Goal: Task Accomplishment & Management: Manage account settings

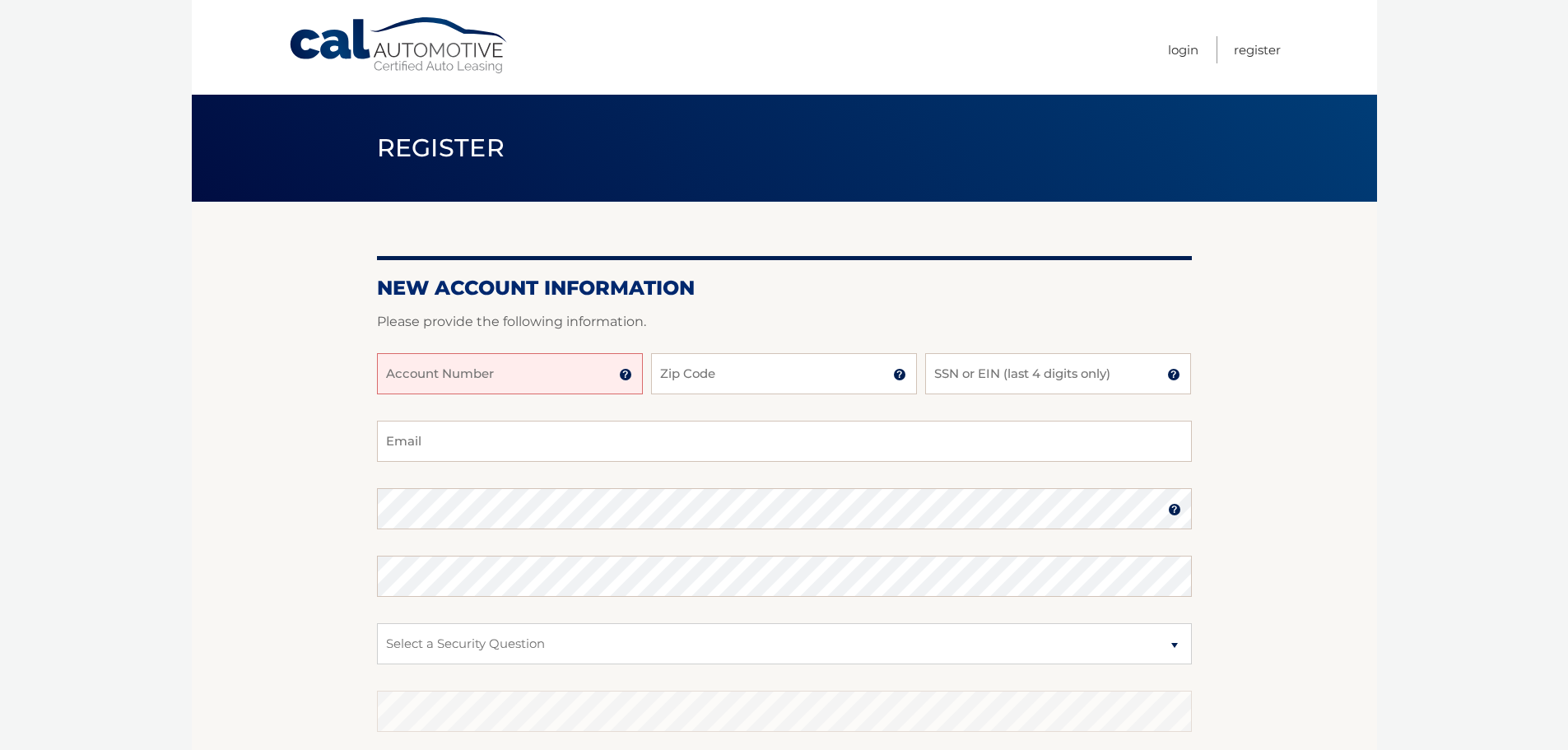
click at [507, 371] on input "Account Number" at bounding box center [510, 373] width 265 height 41
click at [571, 372] on input "Account Number" at bounding box center [510, 373] width 265 height 41
type input "44455981612"
type input "07030"
click at [516, 452] on input "Email" at bounding box center [784, 441] width 815 height 41
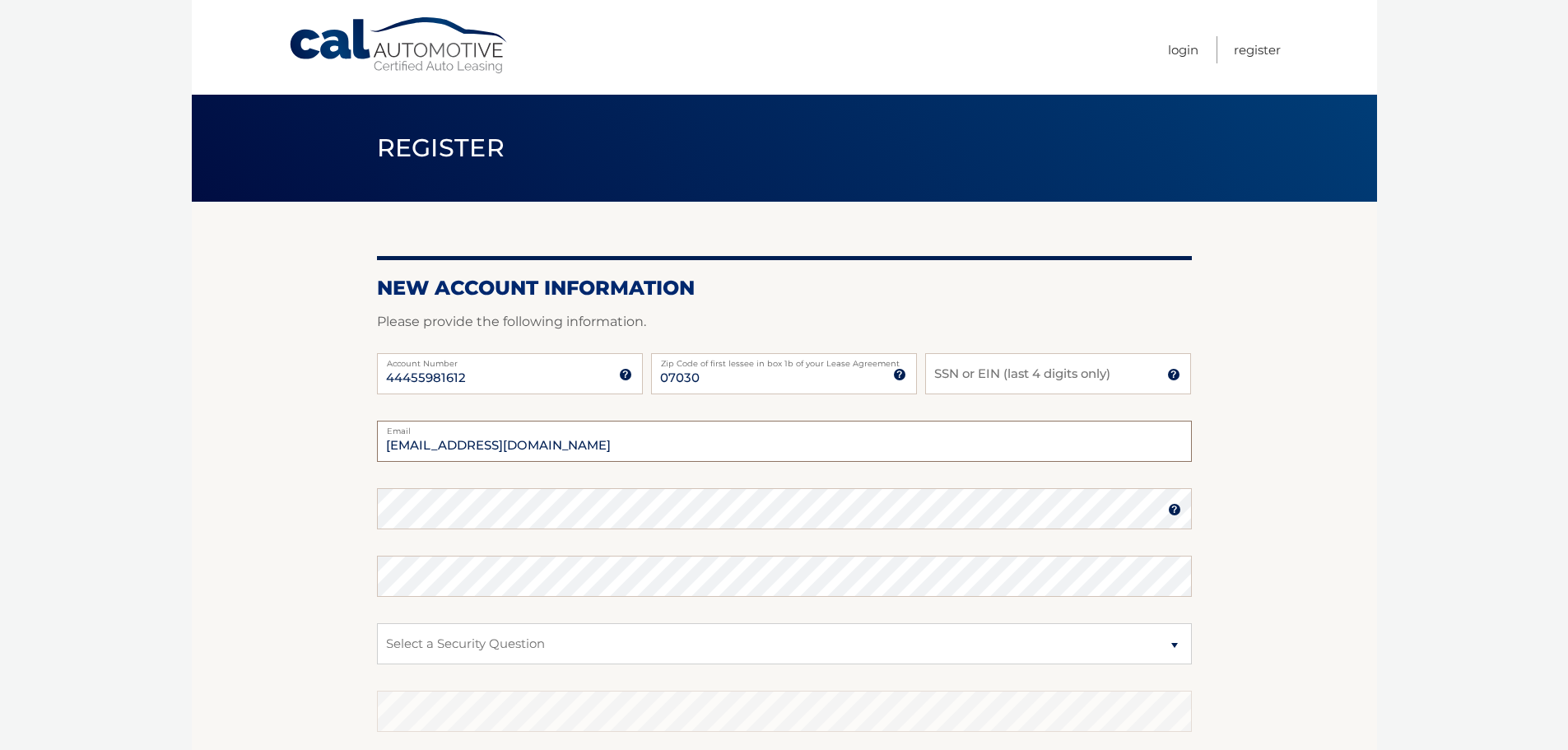
type input "lexrocco211@gmail.com"
select select "2"
click at [377, 624] on select "Select a Security Question What was the name of your elementary school? What is…" at bounding box center [784, 644] width 815 height 41
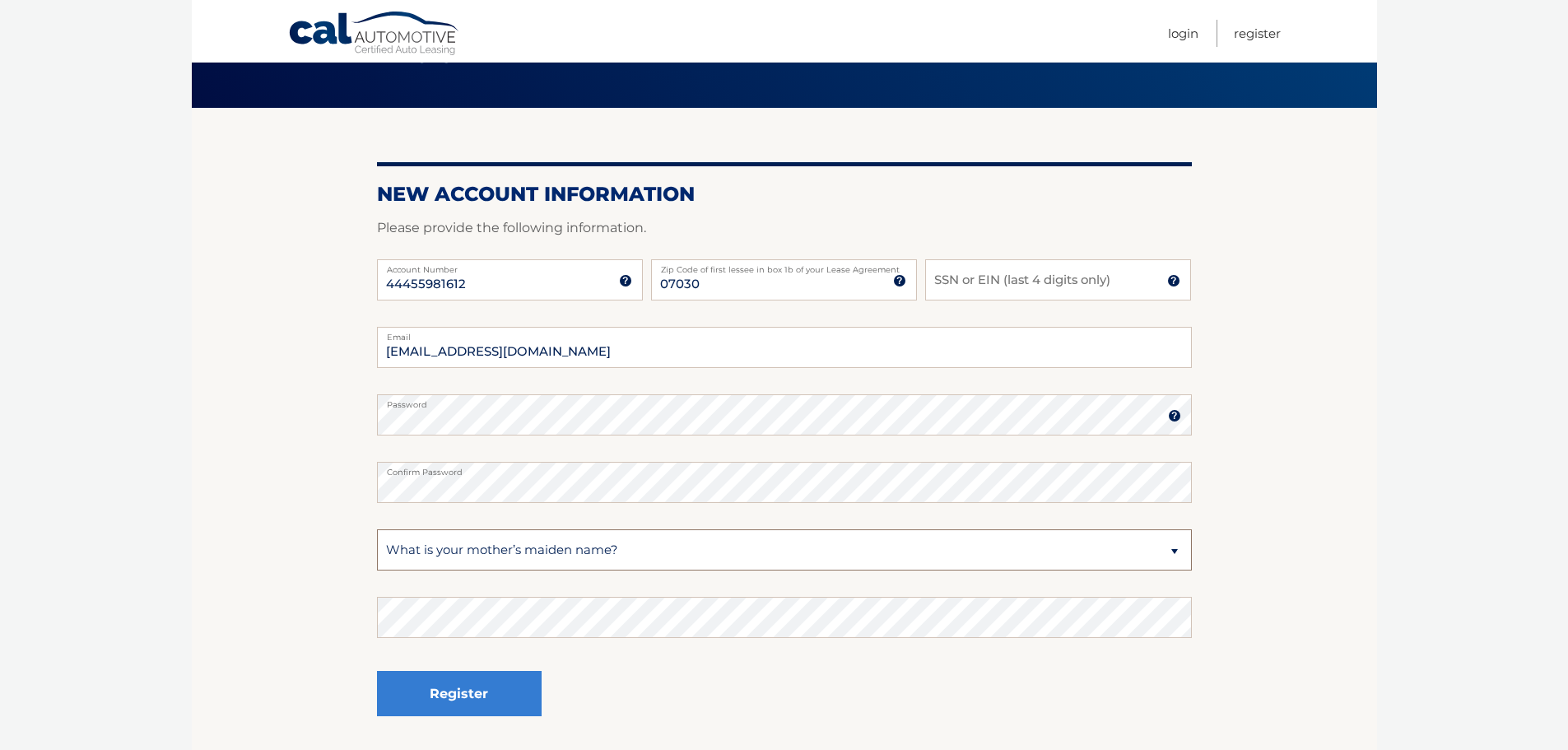
scroll to position [95, 0]
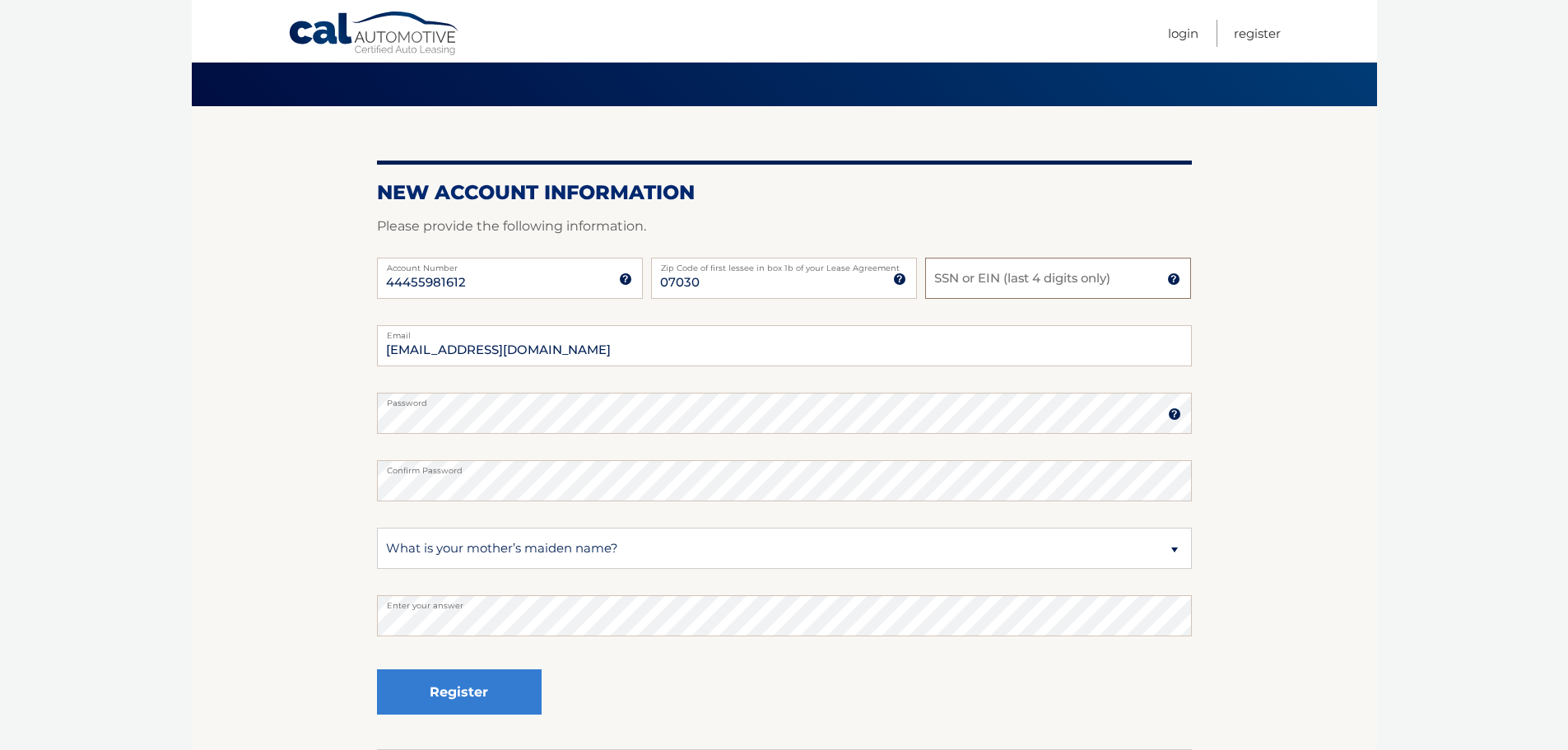
click at [1024, 281] on input "SSN or EIN (last 4 digits only)" at bounding box center [1058, 278] width 265 height 41
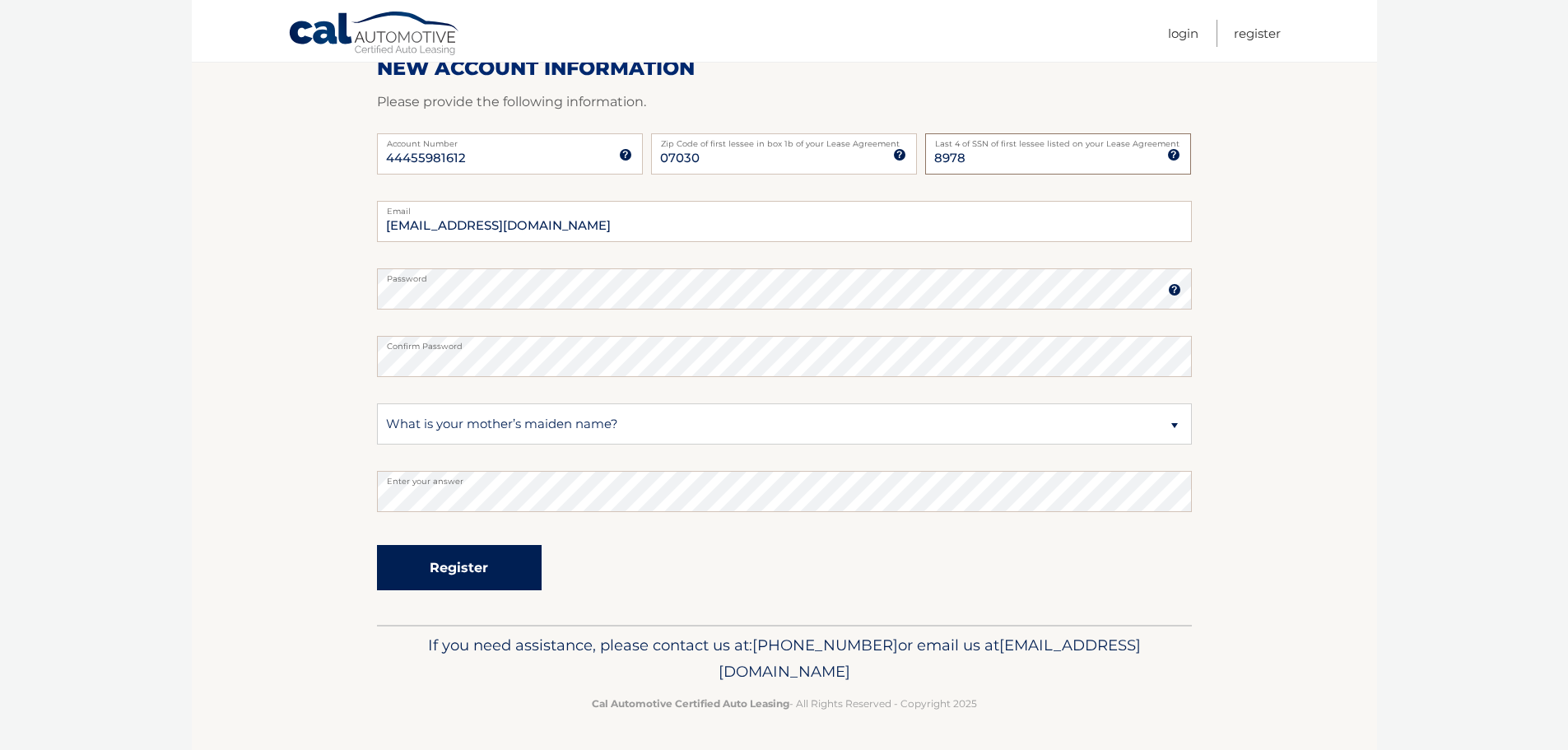
type input "8978"
click at [471, 578] on button "Register" at bounding box center [459, 567] width 165 height 45
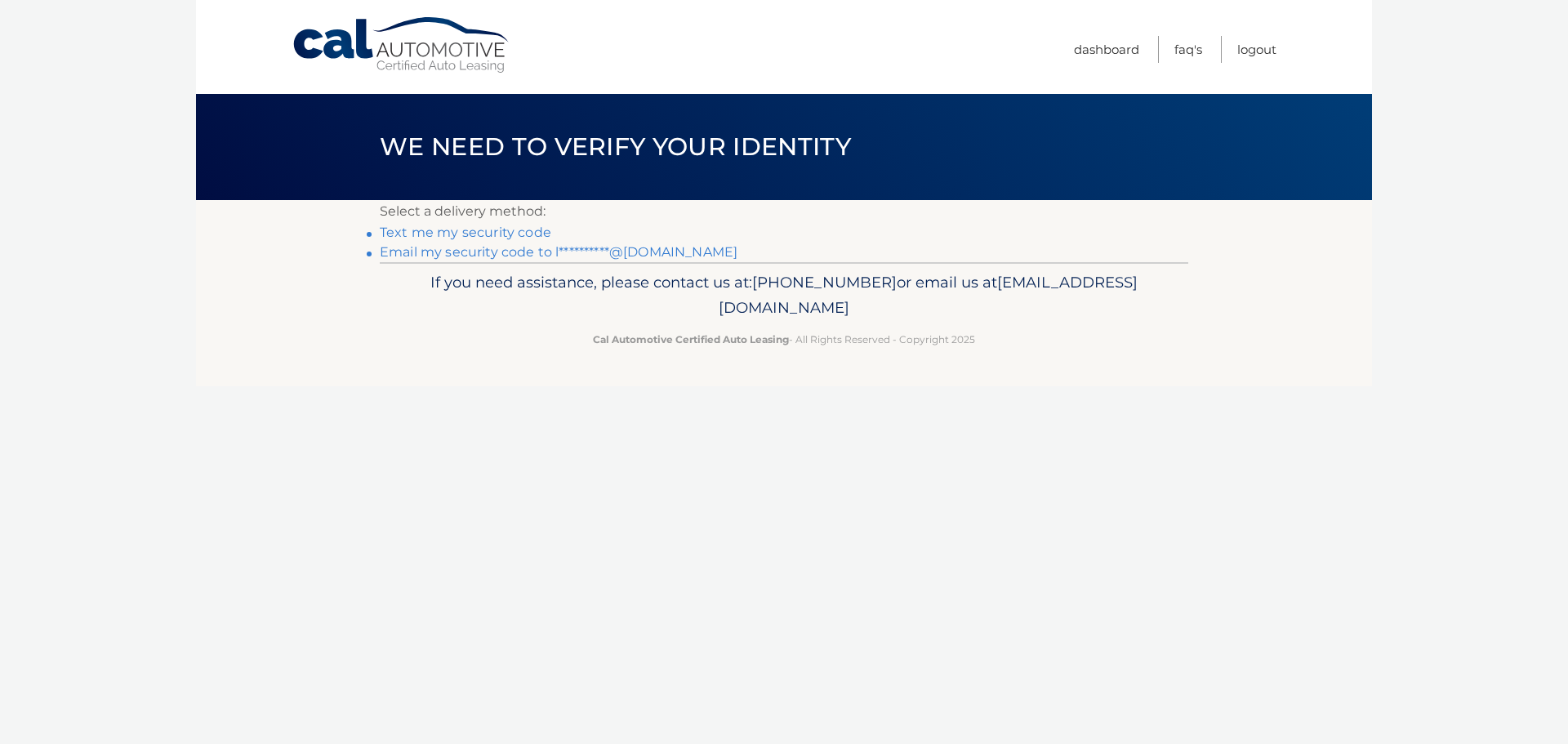
click at [491, 232] on link "Text me my security code" at bounding box center [466, 232] width 171 height 16
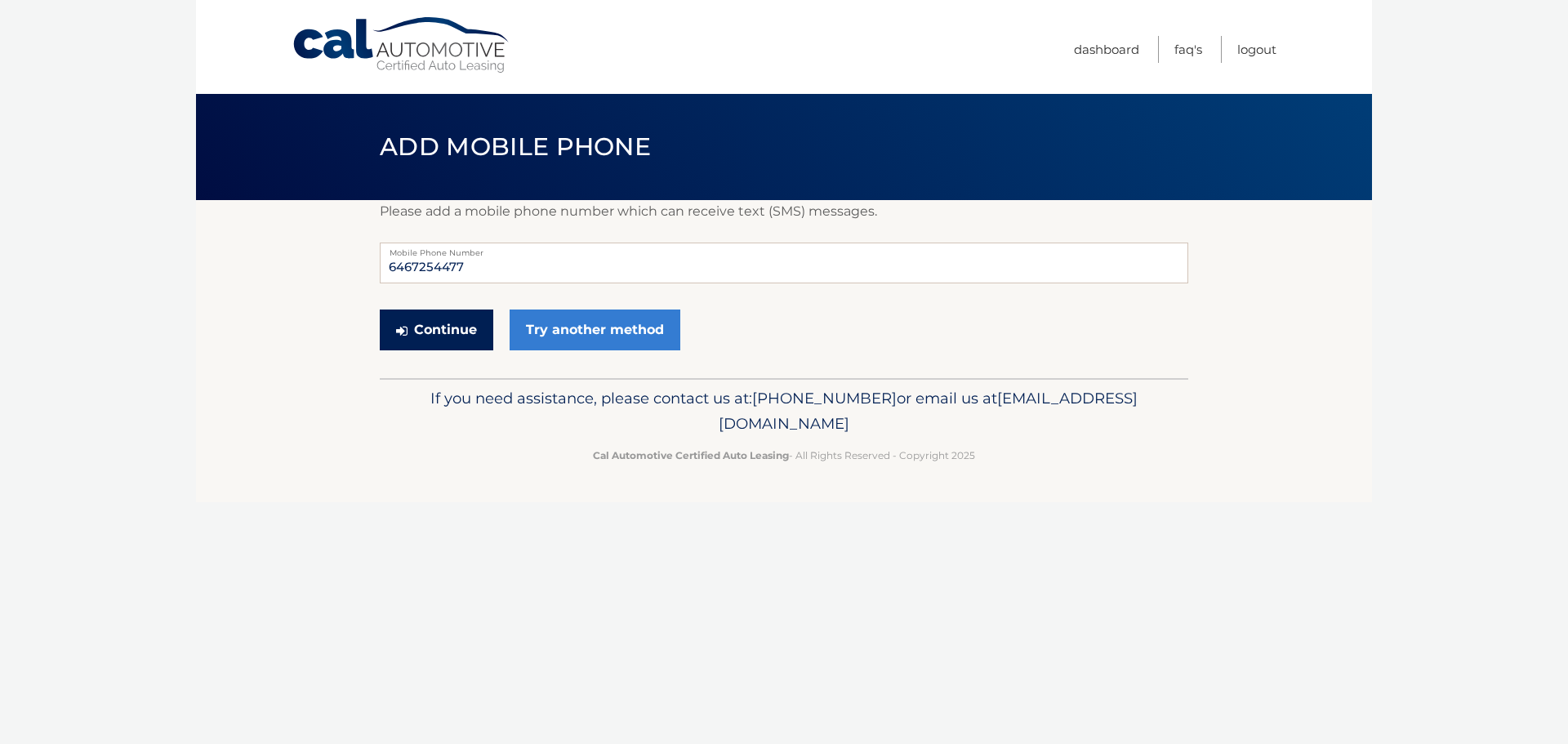
click at [439, 343] on button "Continue" at bounding box center [437, 330] width 113 height 41
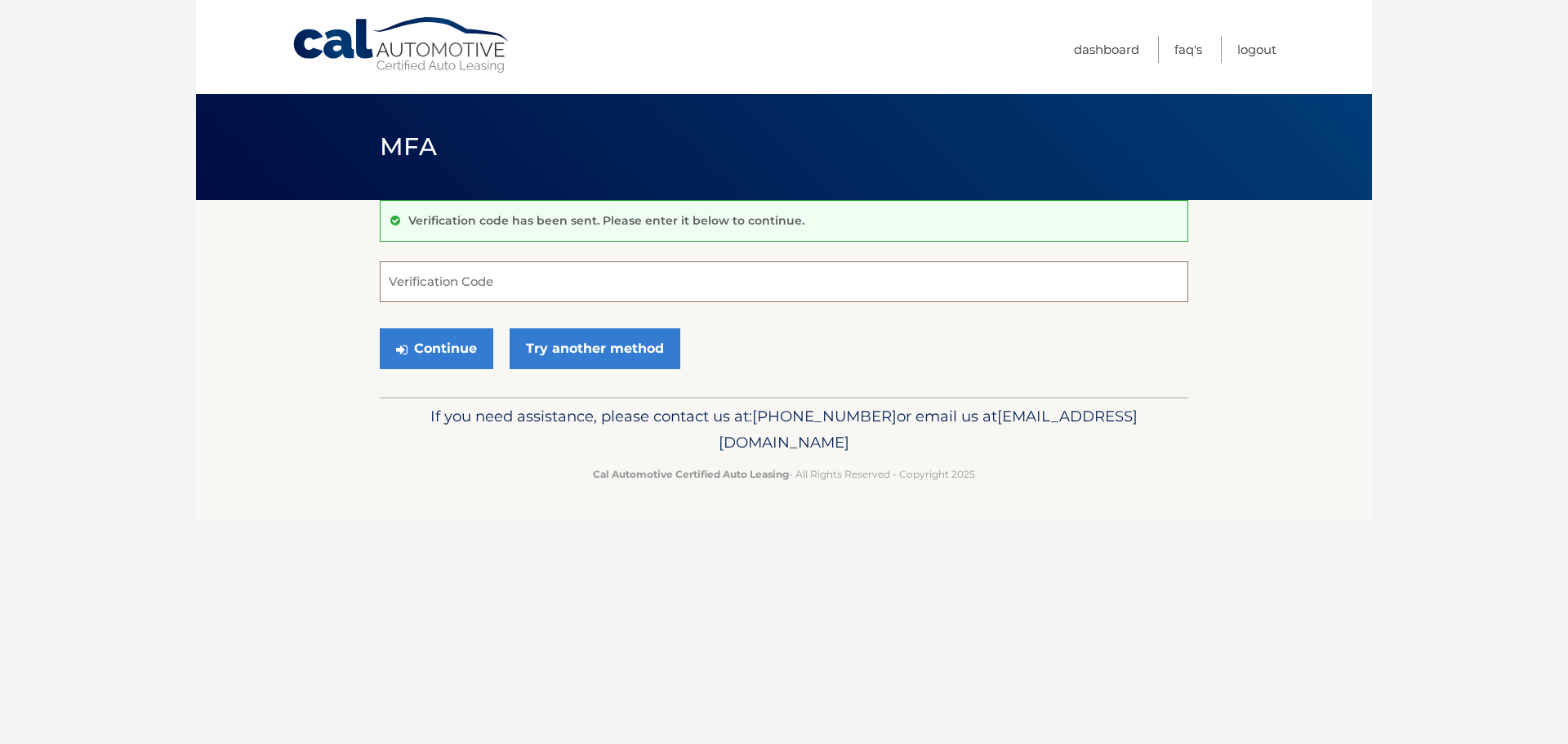
click at [579, 293] on input "Verification Code" at bounding box center [784, 282] width 809 height 41
type input "294144"
click at [380, 328] on button "Continue" at bounding box center [437, 348] width 113 height 41
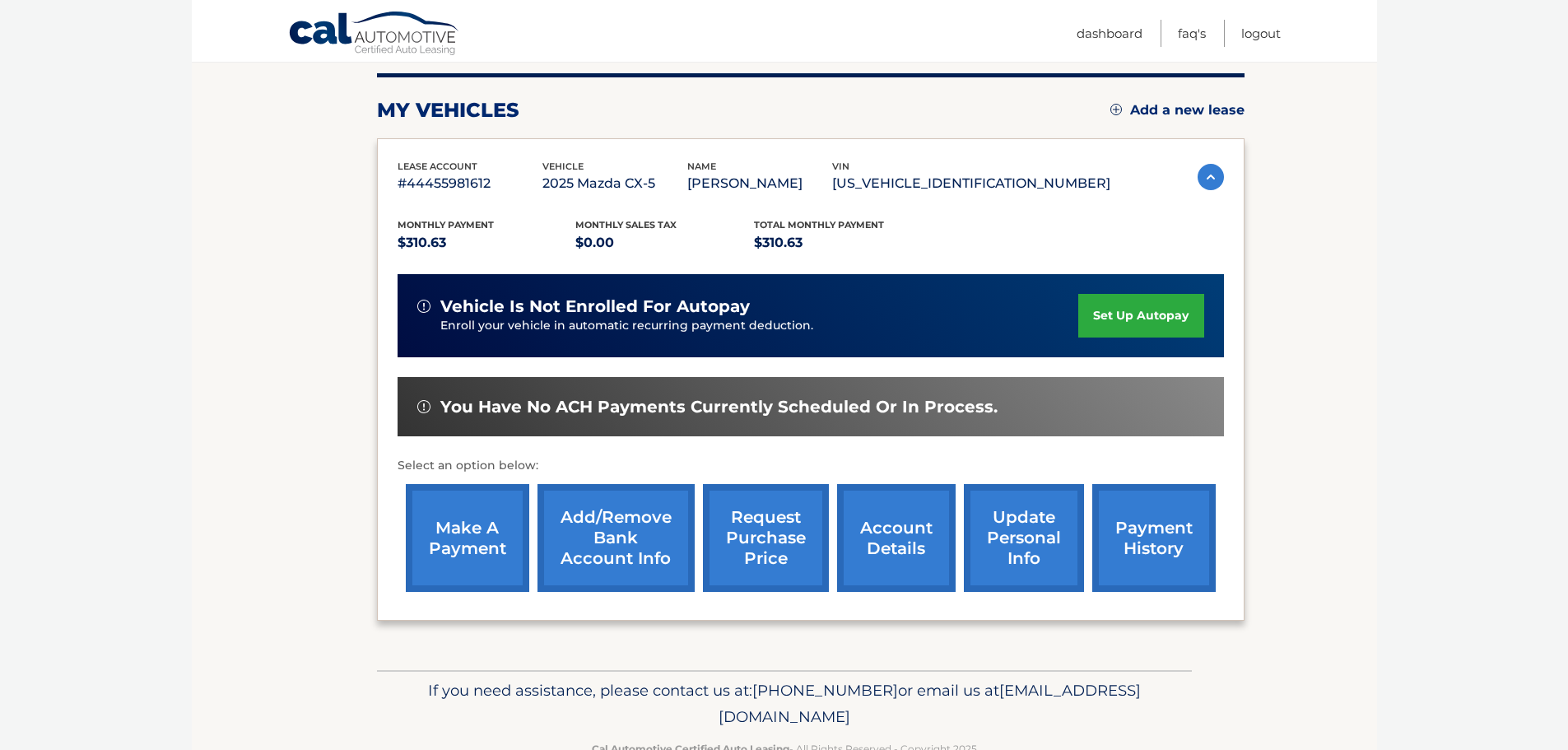
scroll to position [205, 0]
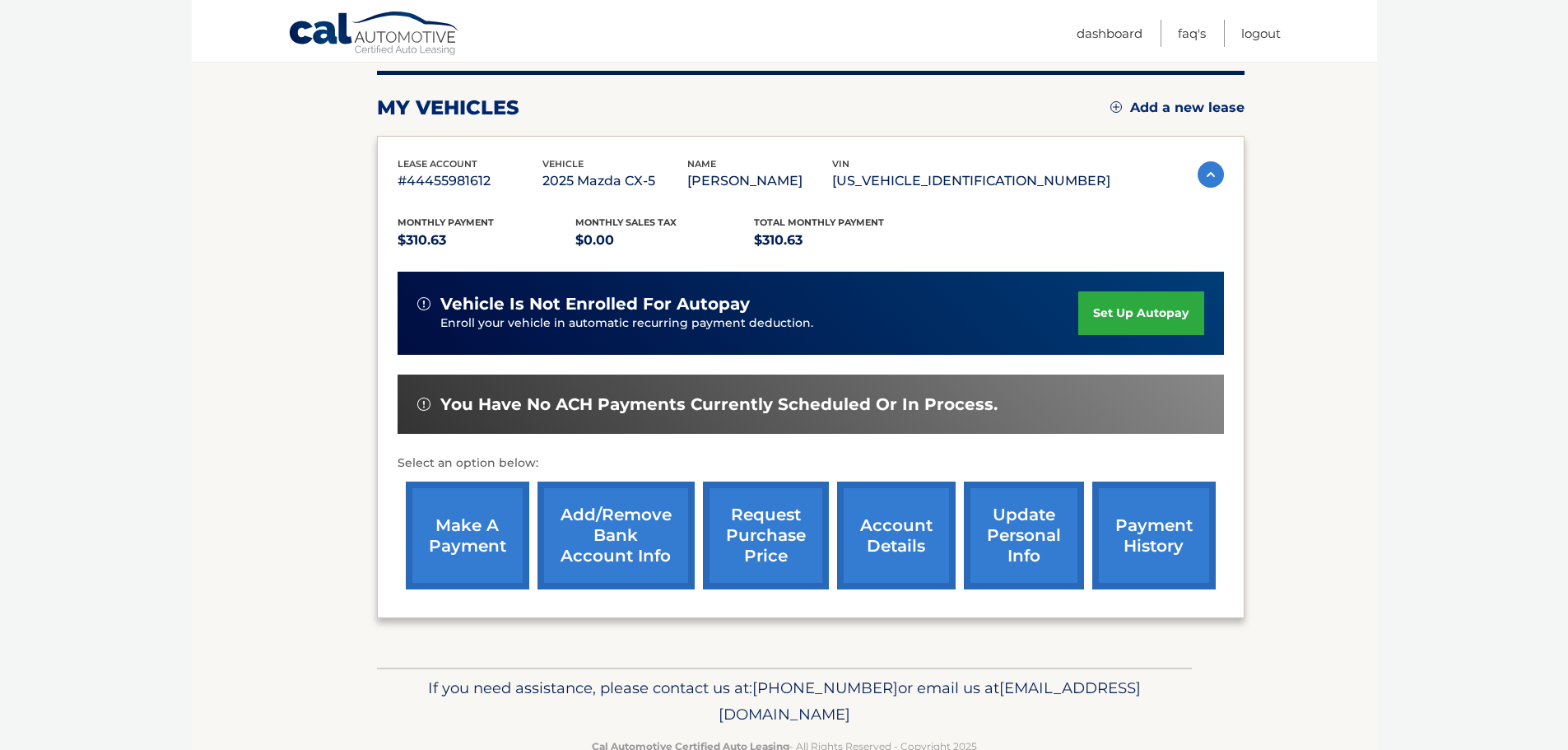
click at [1142, 306] on link "set up autopay" at bounding box center [1141, 313] width 125 height 44
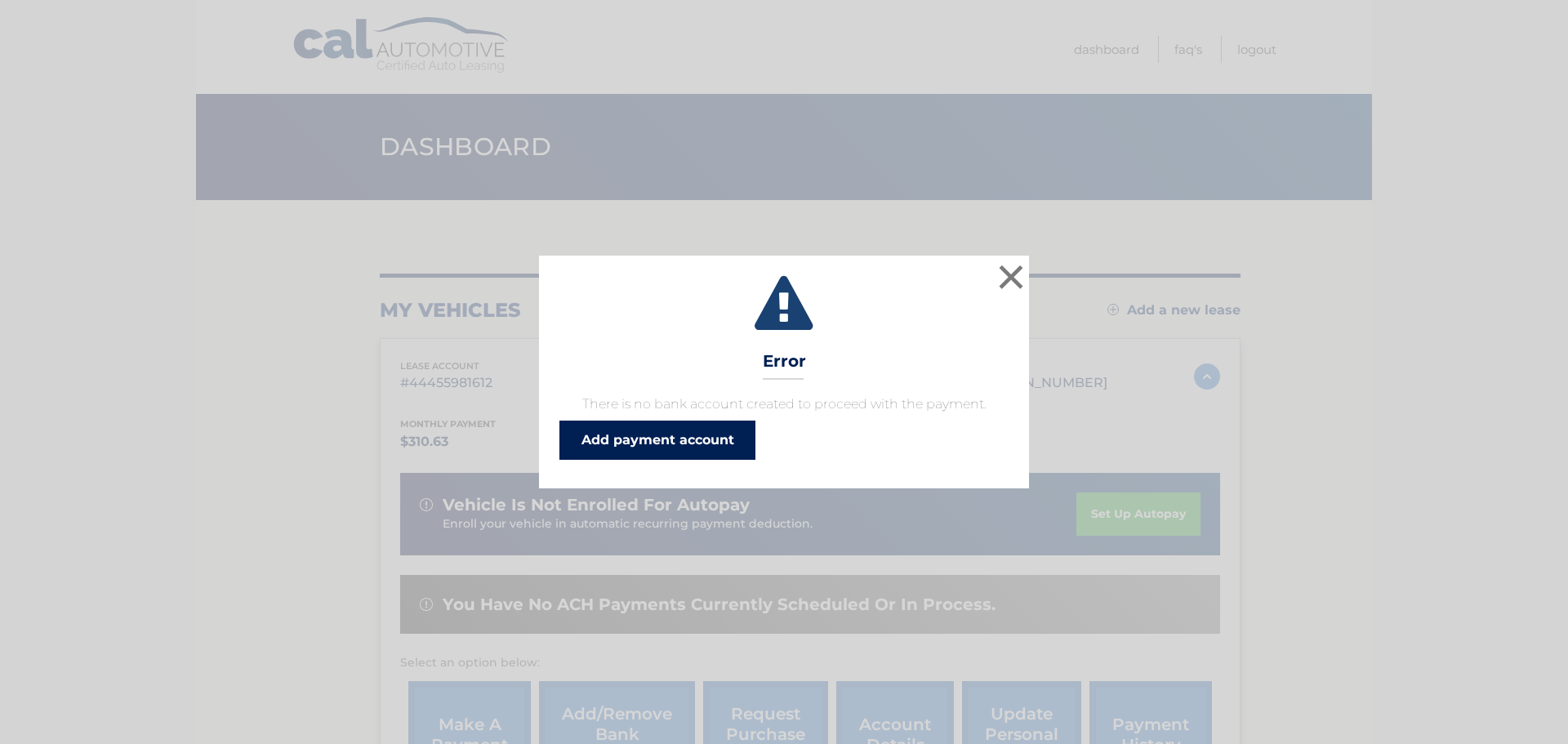
click at [735, 442] on link "Add payment account" at bounding box center [658, 440] width 196 height 39
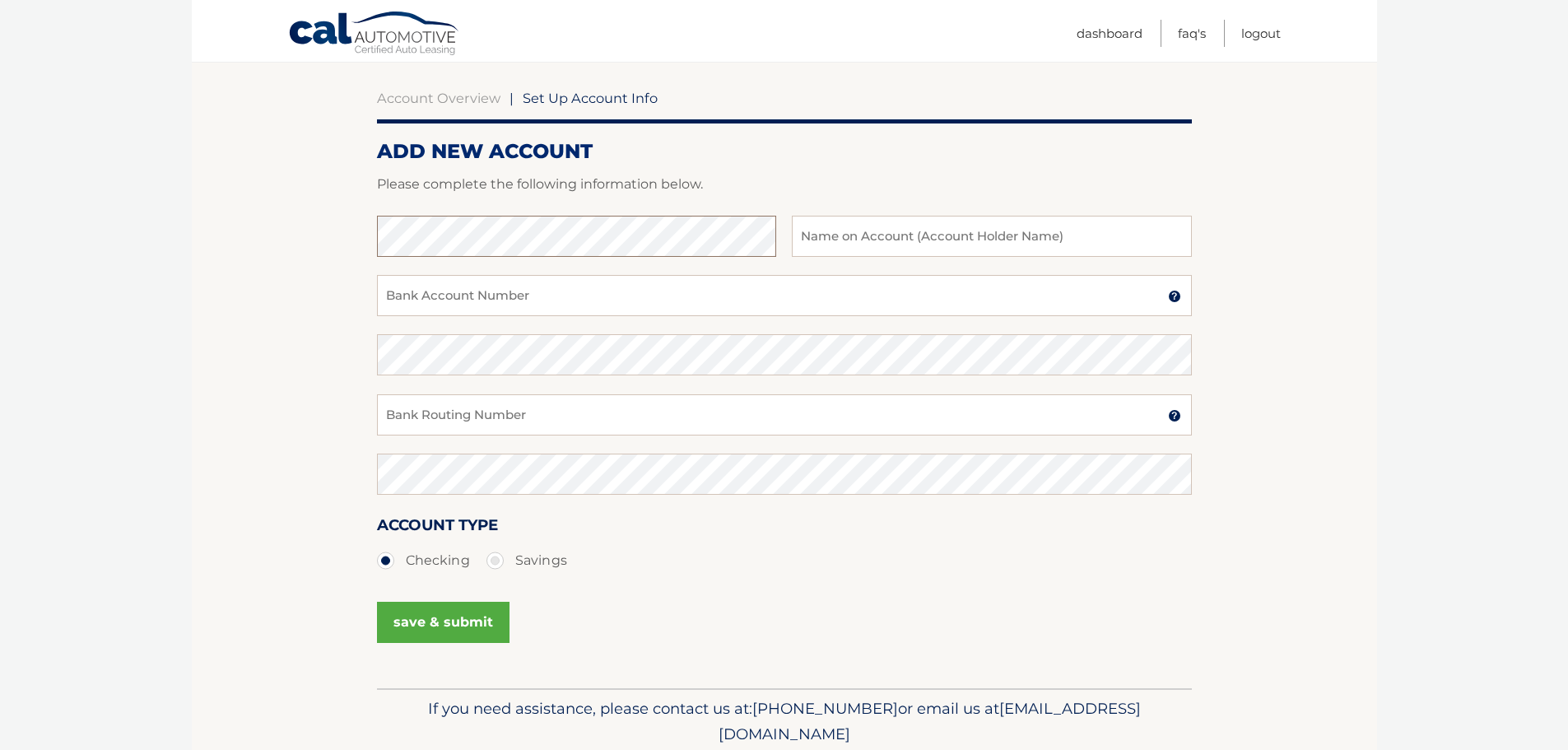
scroll to position [143, 0]
click at [663, 304] on input "Bank Account Number" at bounding box center [784, 294] width 815 height 41
drag, startPoint x: 1066, startPoint y: 241, endPoint x: 883, endPoint y: 228, distance: 183.5
click at [883, 228] on div "Alexa Rocco & Victoria Pompa Name on Bank Account Holder" at bounding box center [992, 234] width 399 height 41
type input "[PERSON_NAME]"
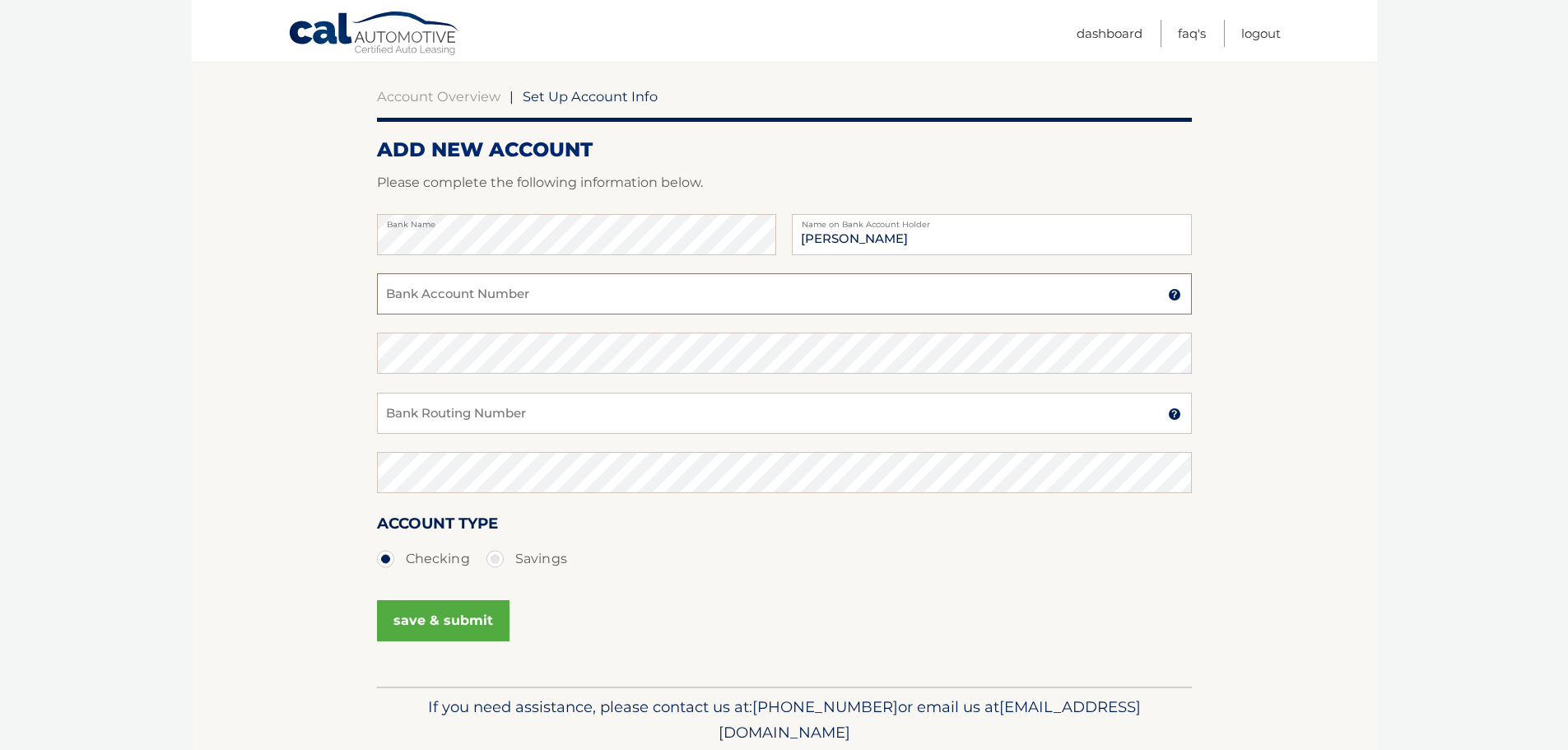
click at [607, 303] on input "Bank Account Number" at bounding box center [784, 294] width 815 height 41
type input "729701113"
click at [487, 411] on input "Bank Routing Number" at bounding box center [784, 413] width 815 height 41
type input "021202337"
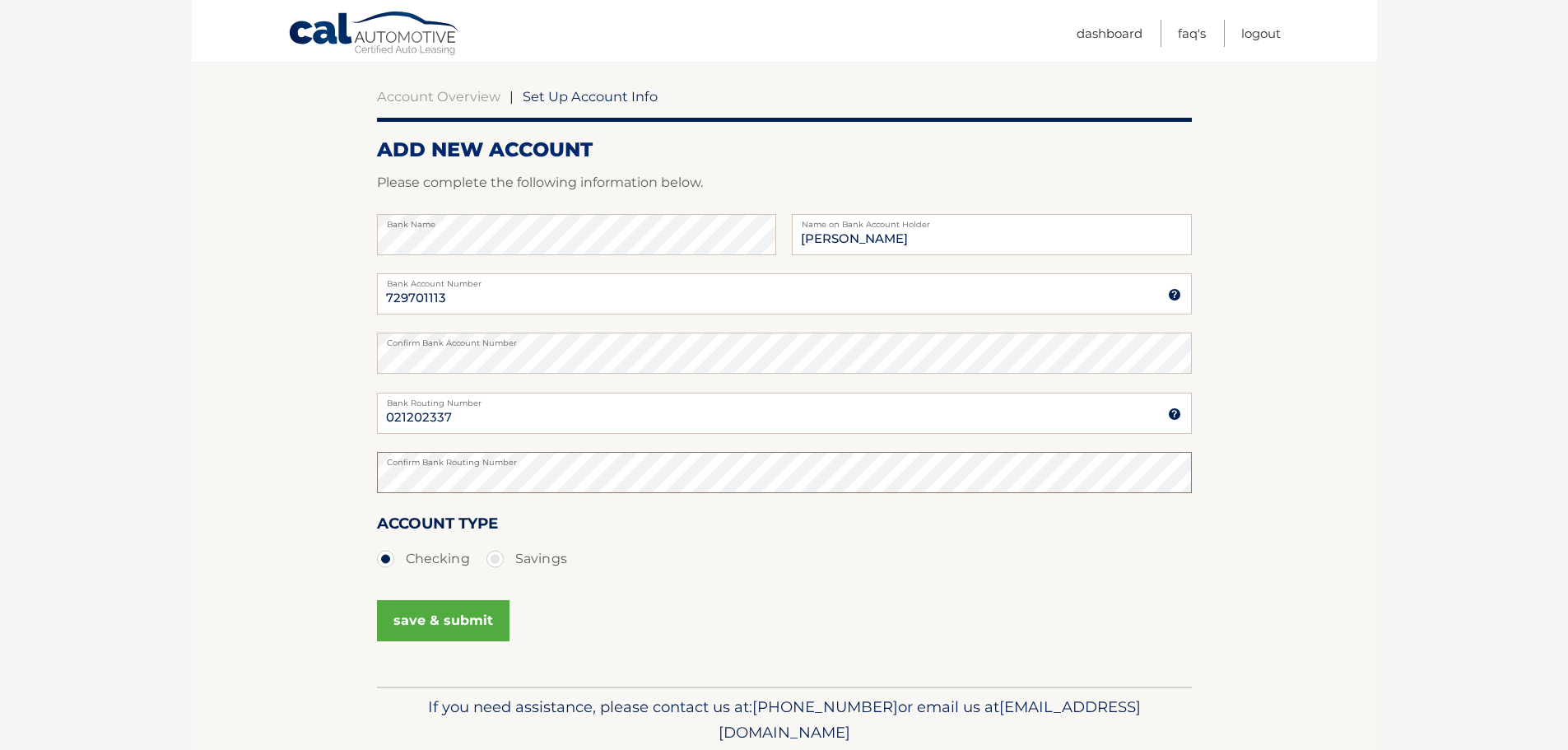
scroll to position [195, 0]
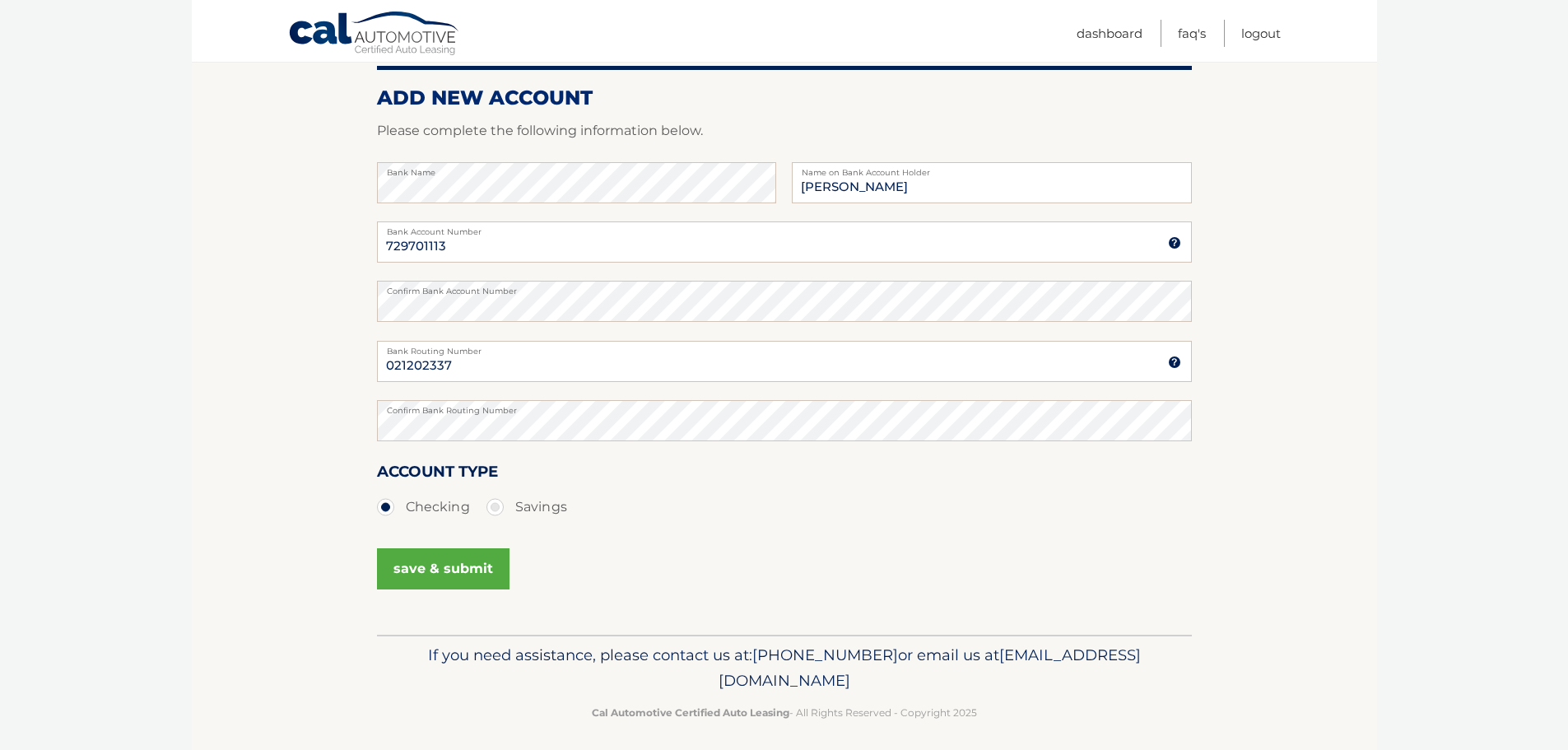
click at [493, 573] on button "save & submit" at bounding box center [443, 568] width 133 height 41
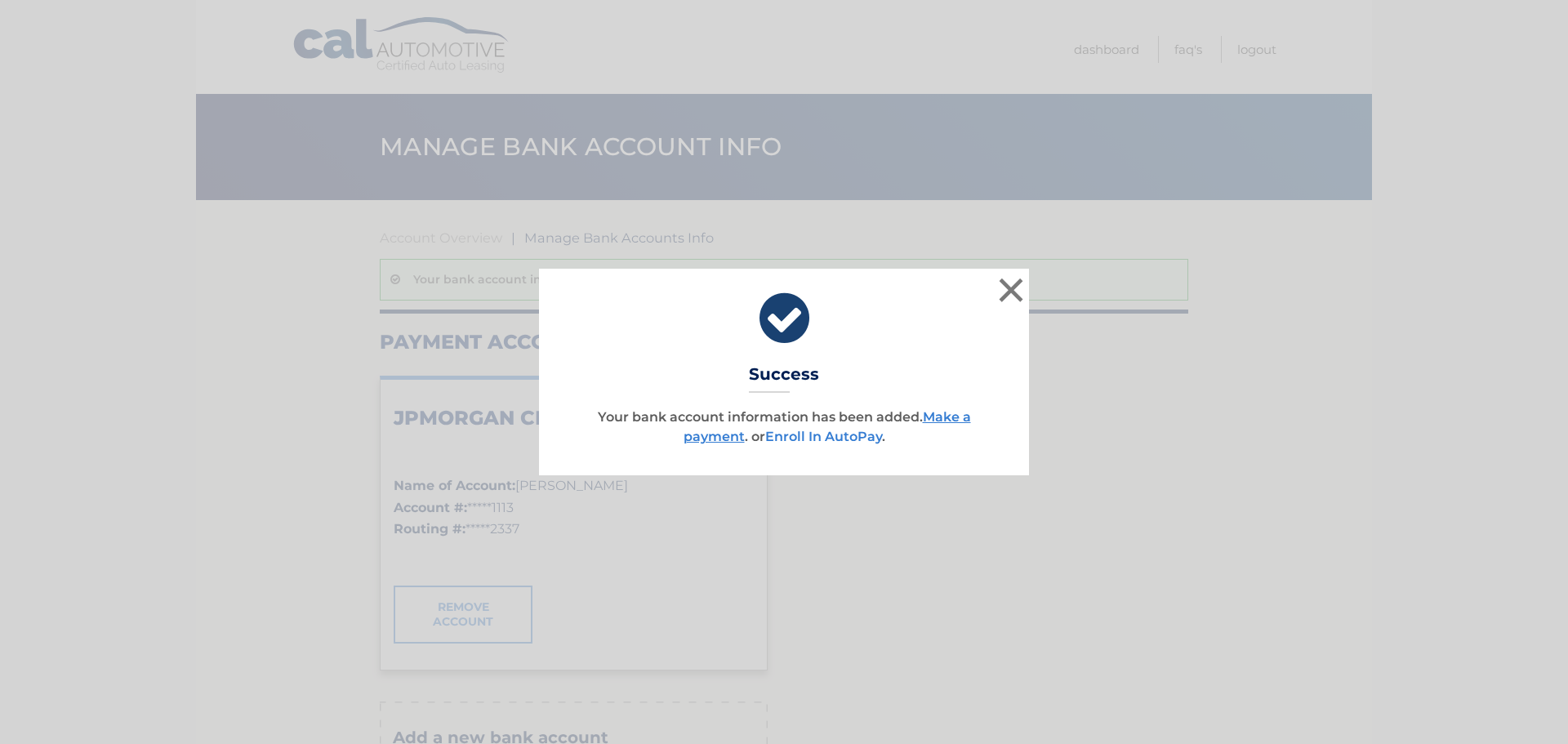
click at [813, 438] on link "Enroll In AutoPay" at bounding box center [824, 437] width 117 height 16
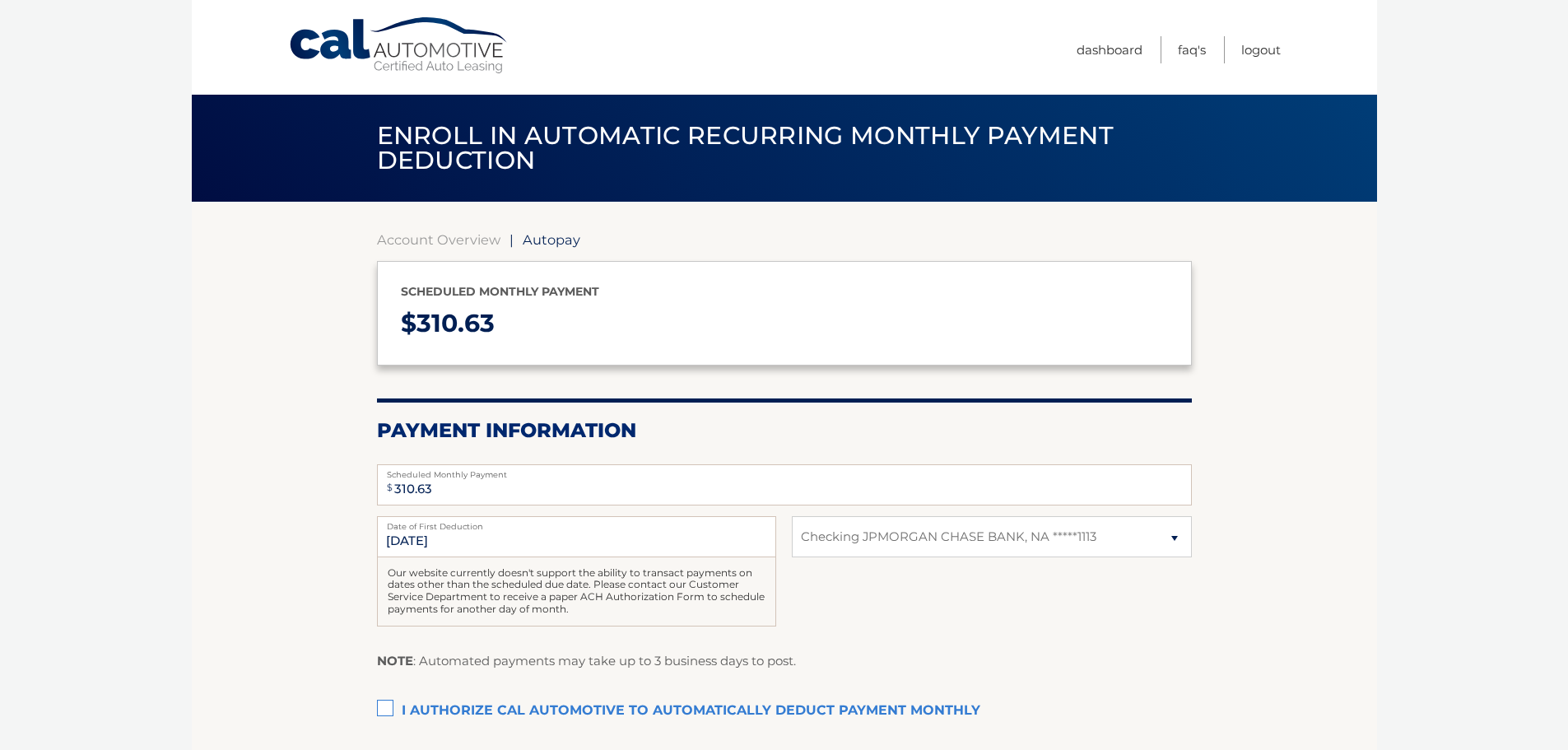
select select "ZThkMWYxN2YtZjFlZC00ZDdmLTlmODYtMGJhZWJlN2Y5ODM0"
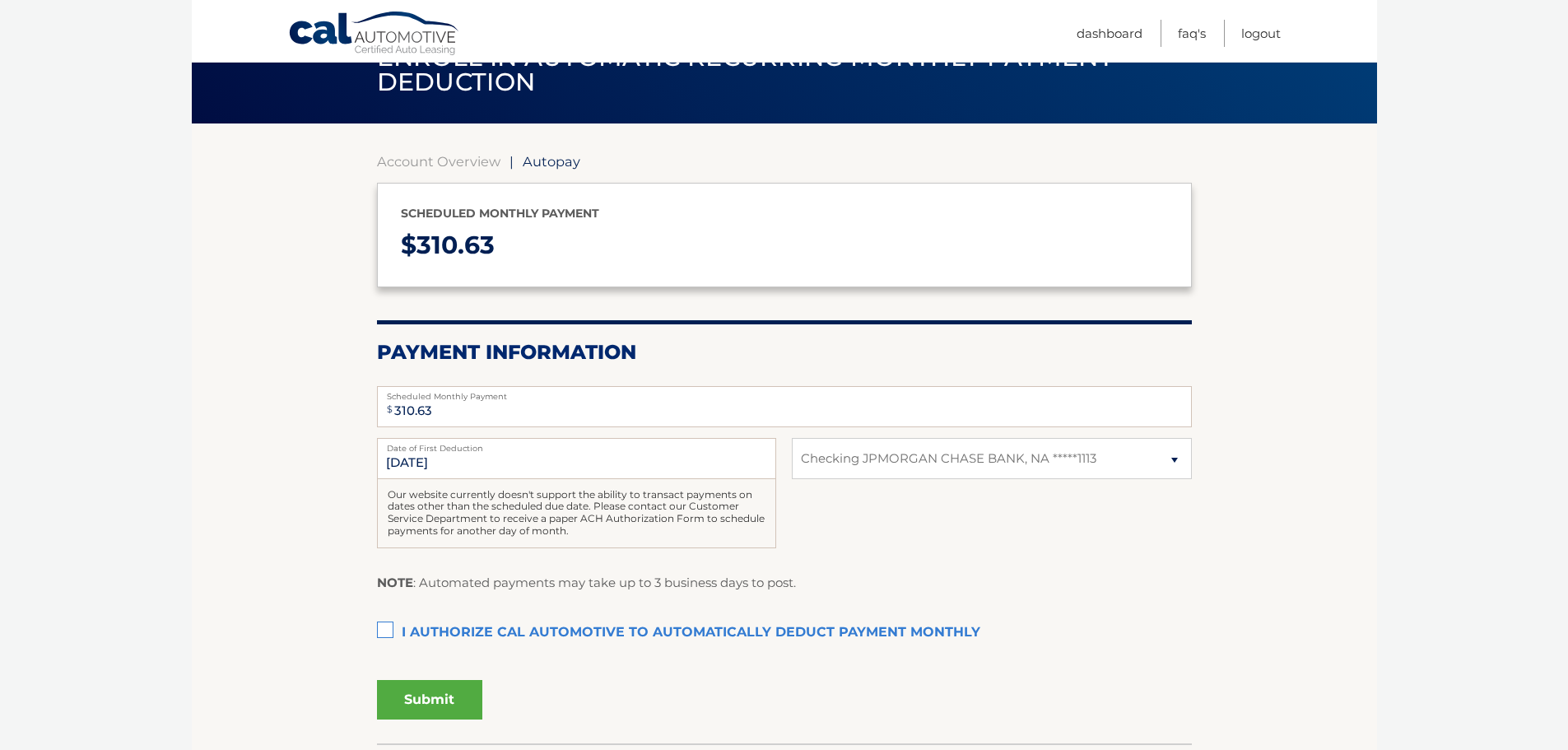
scroll to position [110, 0]
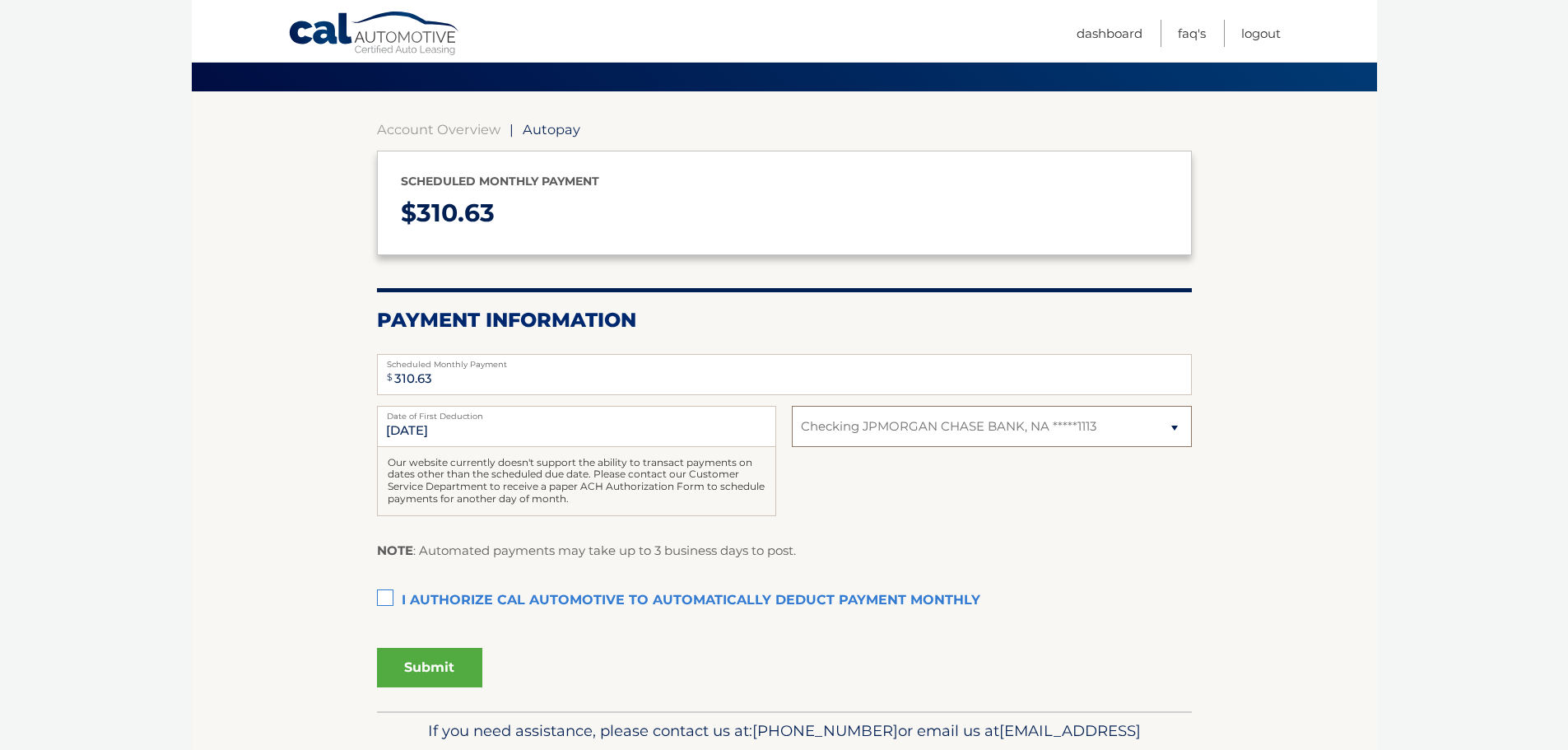
click at [993, 428] on select "Select Bank Account Checking JPMORGAN CHASE BANK, NA *****1113" at bounding box center [992, 427] width 399 height 41
click at [997, 428] on select "Select Bank Account Checking JPMORGAN CHASE BANK, NA *****1113" at bounding box center [992, 427] width 399 height 41
click at [1050, 484] on div "8/28/2025 Date of First Deduction Our website currently doesn't support the abi…" at bounding box center [784, 470] width 815 height 128
click at [386, 599] on label "I authorize cal automotive to automatically deduct payment monthly This checkbo…" at bounding box center [784, 600] width 815 height 33
click at [0, 0] on input "I authorize cal automotive to automatically deduct payment monthly This checkbo…" at bounding box center [0, 0] width 0 height 0
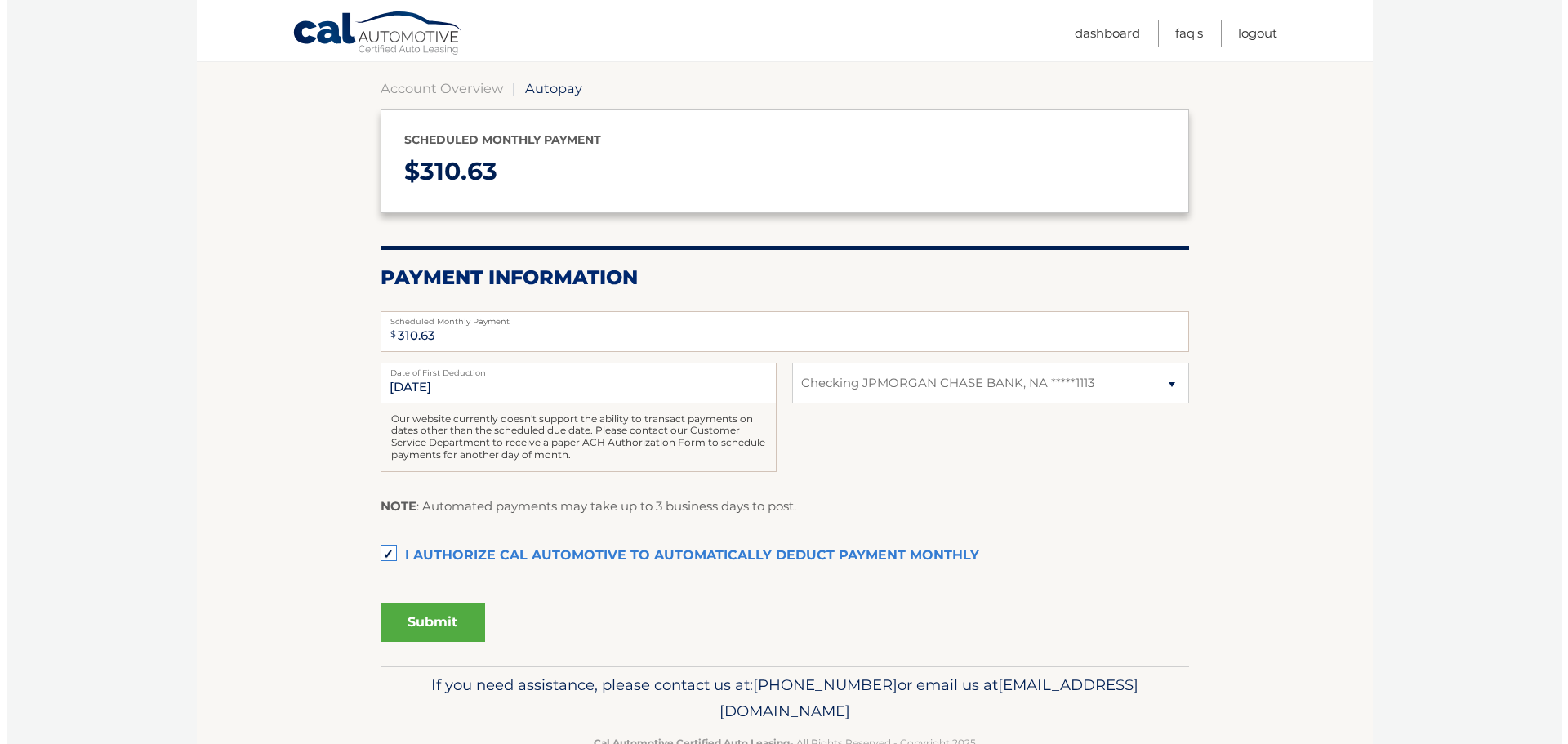
scroll to position [150, 0]
click at [438, 621] on button "Submit" at bounding box center [426, 621] width 104 height 39
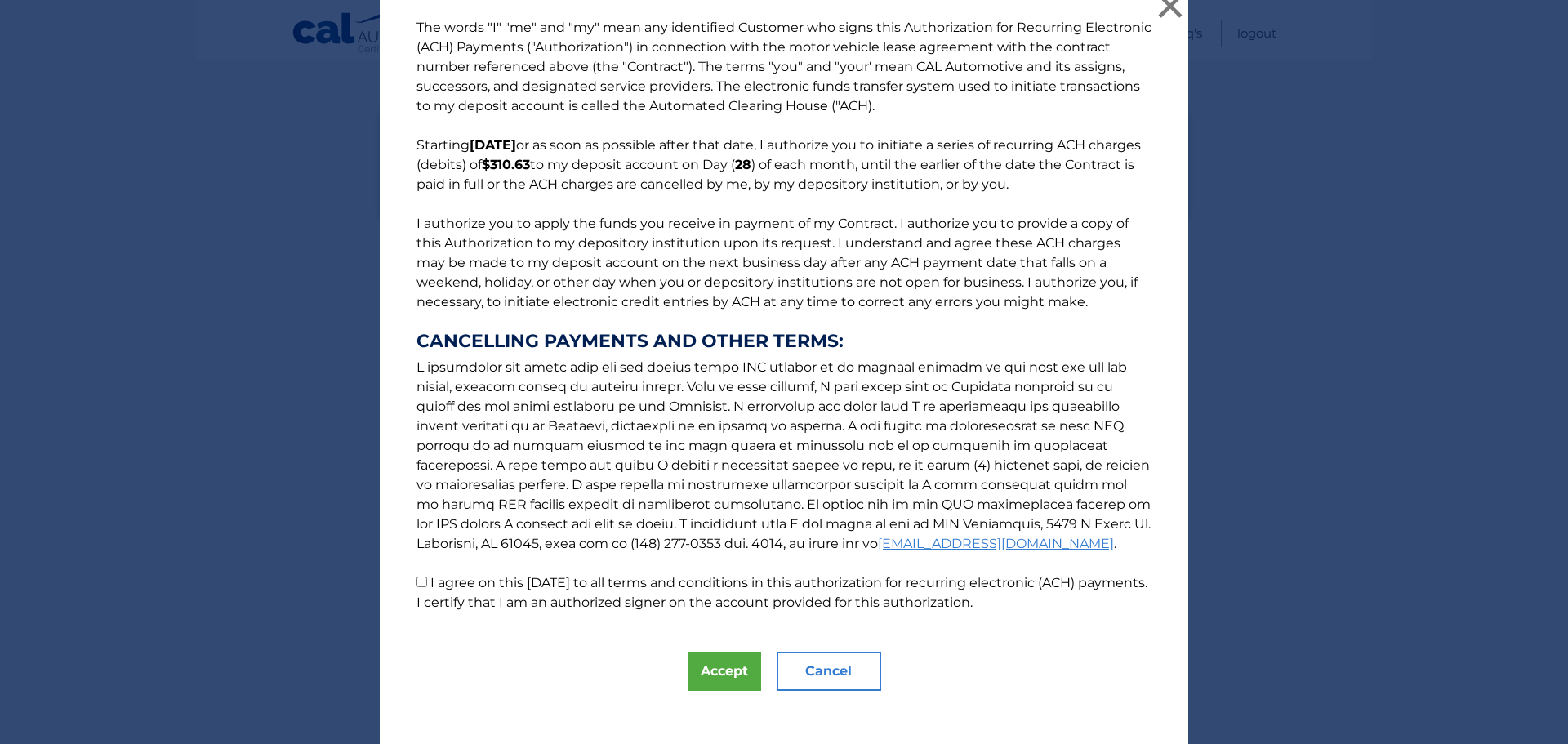
scroll to position [27, 0]
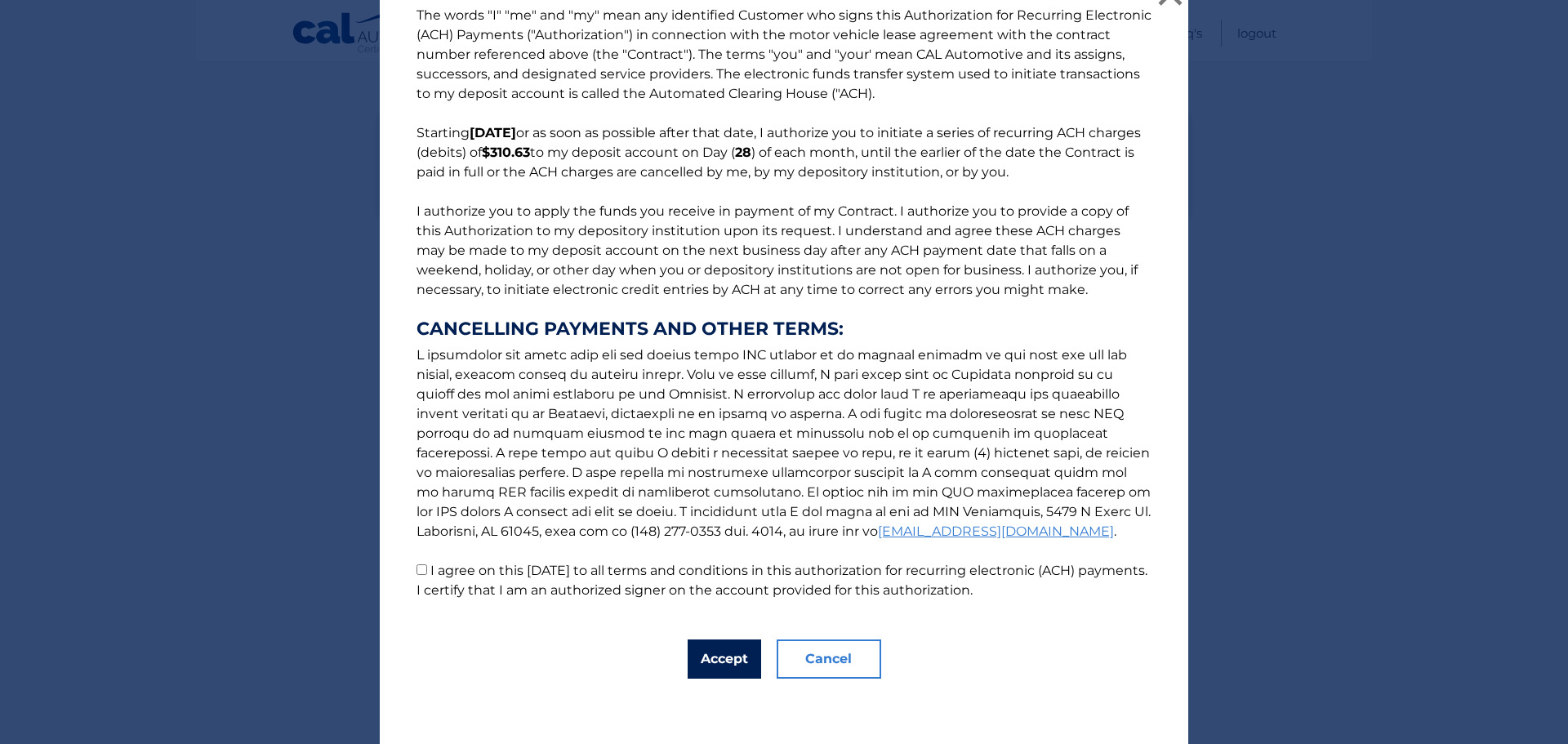
click at [719, 649] on button "Accept" at bounding box center [724, 659] width 73 height 39
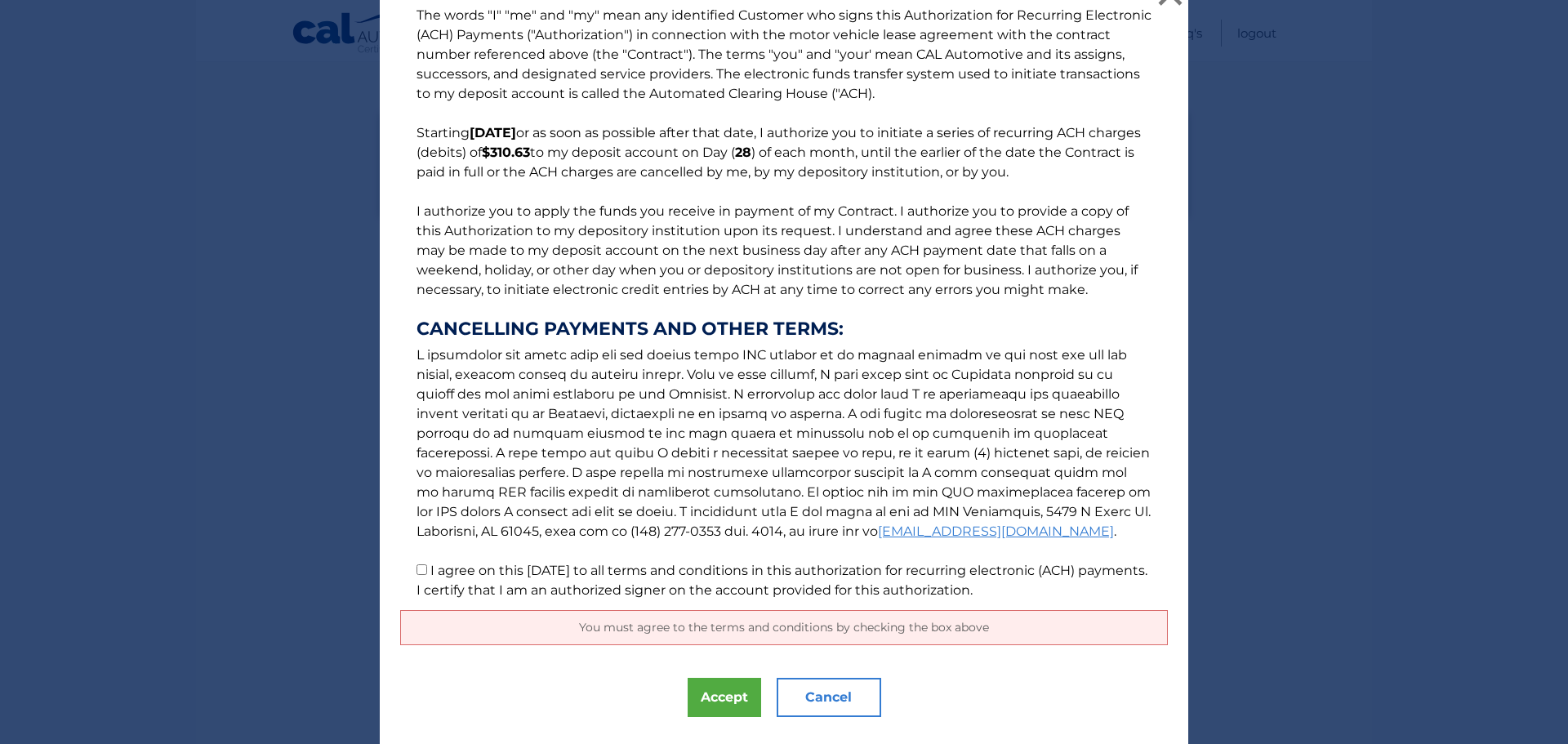
click at [418, 568] on input "I agree on this 08/27/2025 to all terms and conditions in this authorization fo…" at bounding box center [422, 570] width 11 height 11
checkbox input "true"
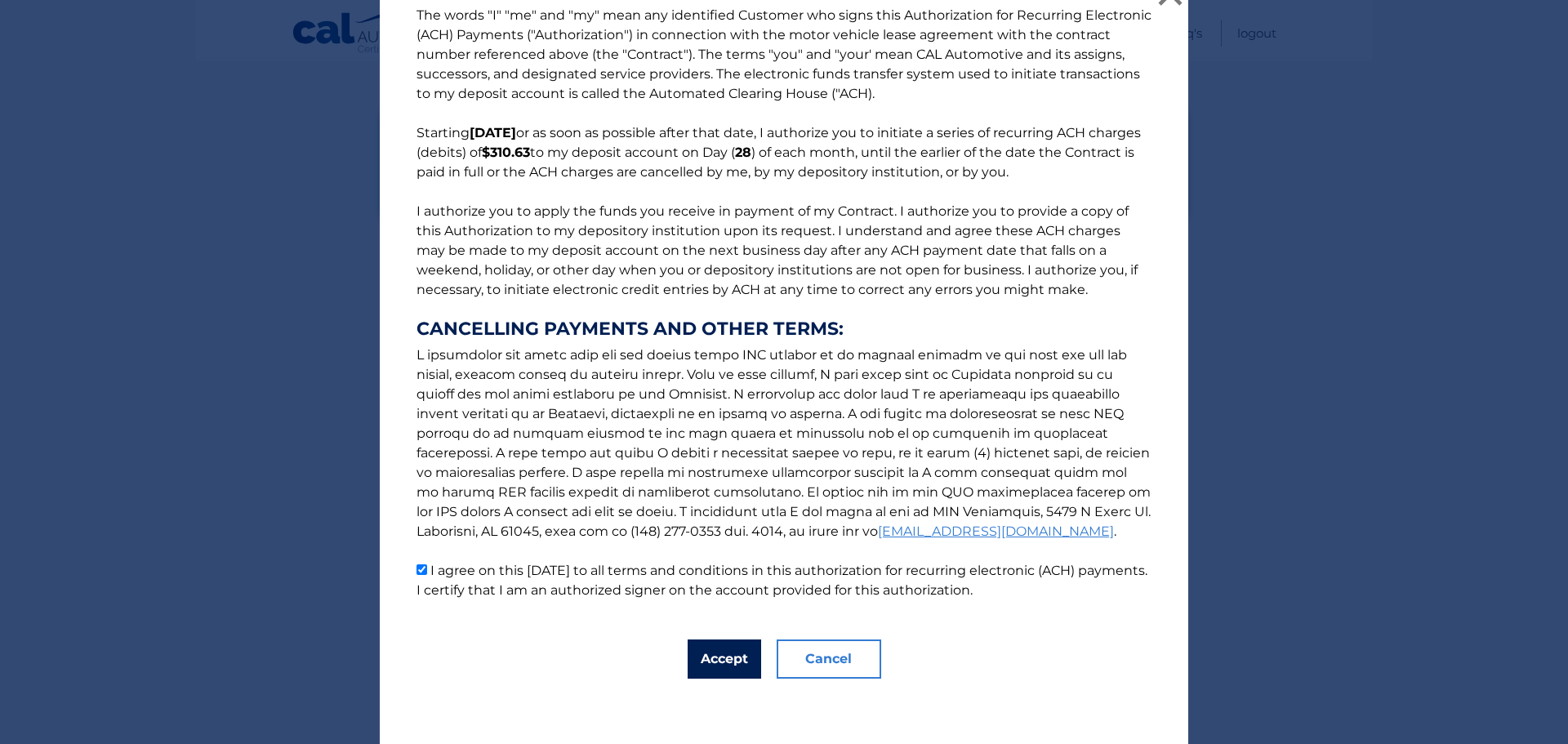
click at [701, 657] on button "Accept" at bounding box center [724, 659] width 73 height 39
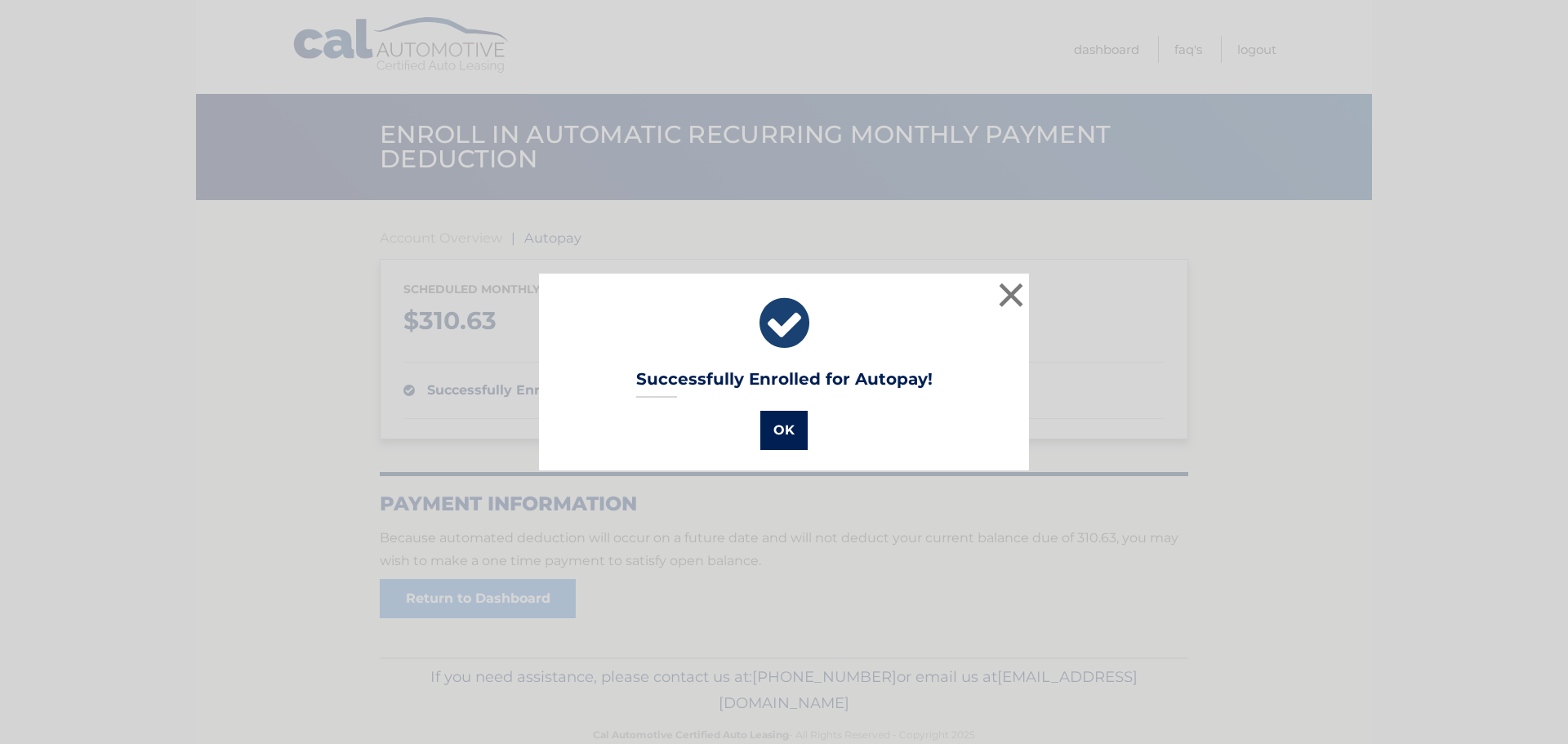
click at [776, 428] on button "OK" at bounding box center [784, 430] width 48 height 39
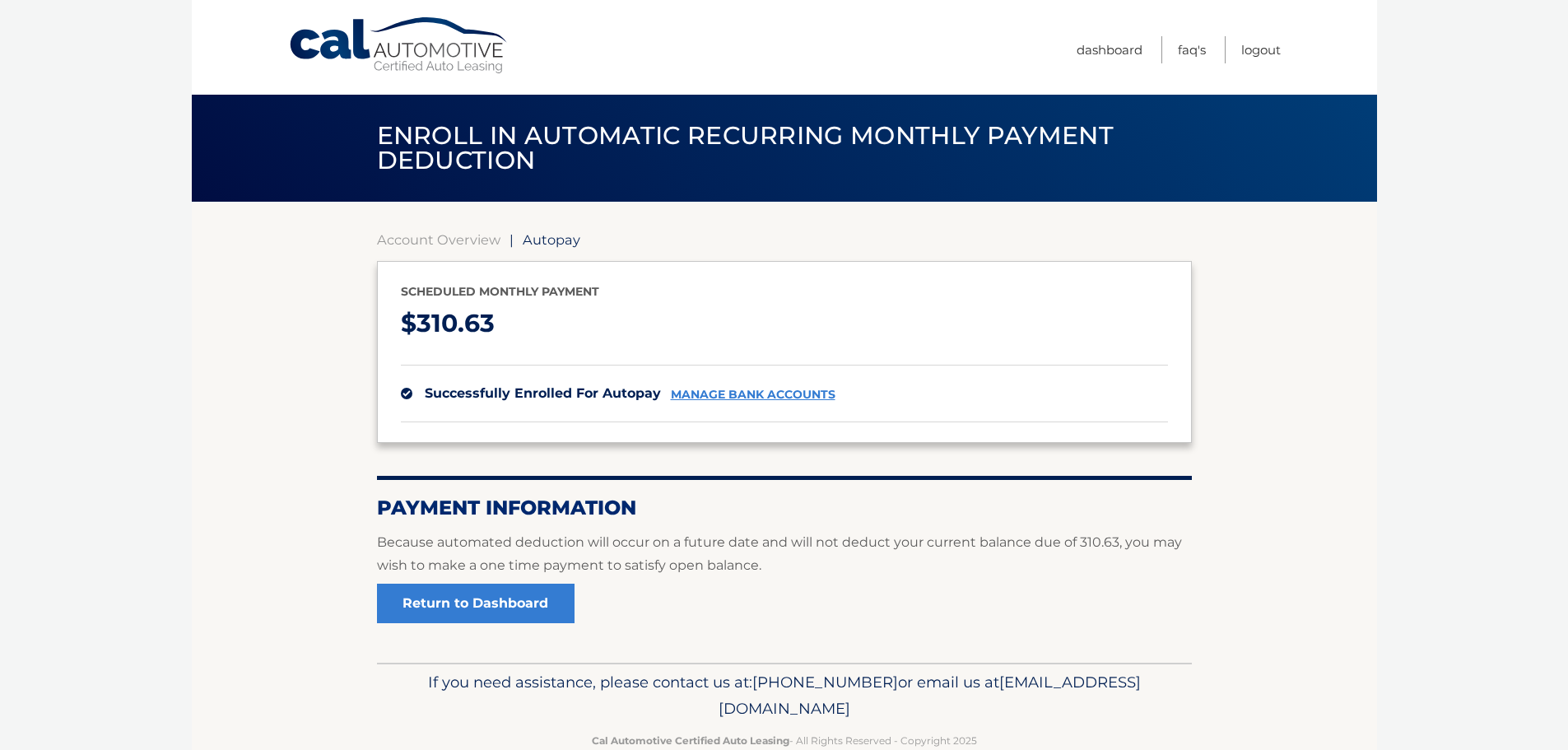
scroll to position [37, 0]
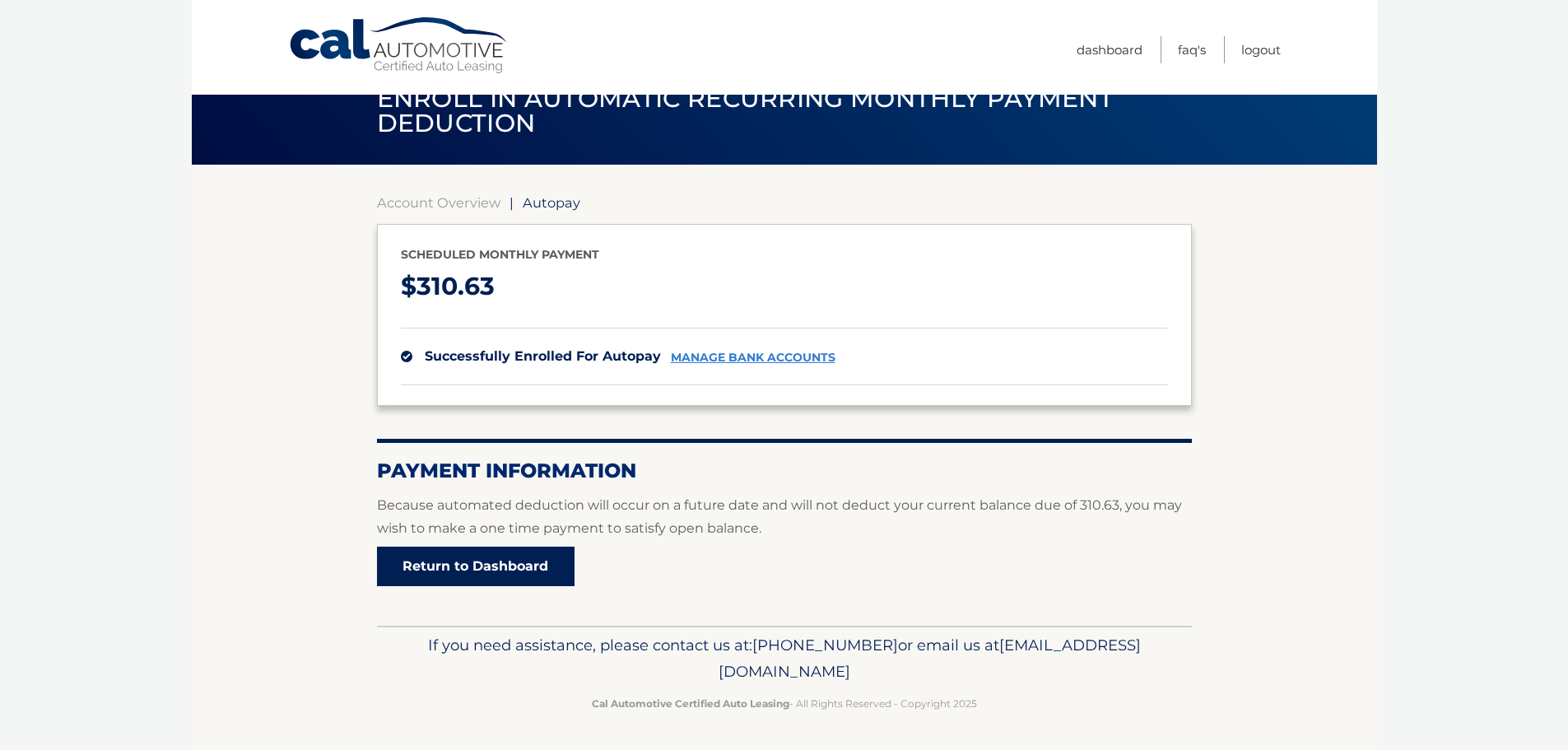
click at [539, 563] on link "Return to Dashboard" at bounding box center [476, 567] width 198 height 39
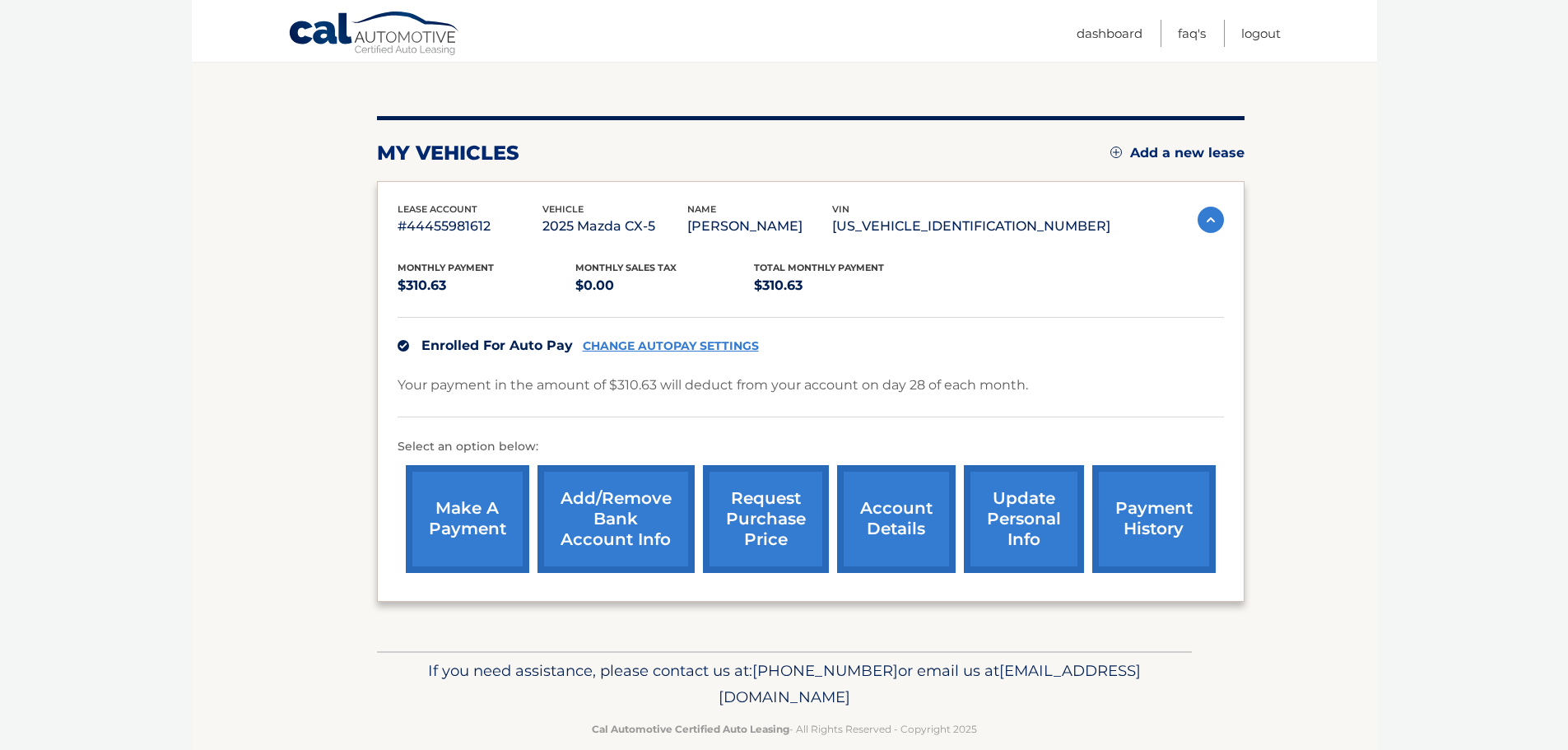
scroll to position [165, 0]
